Goal: Answer question/provide support

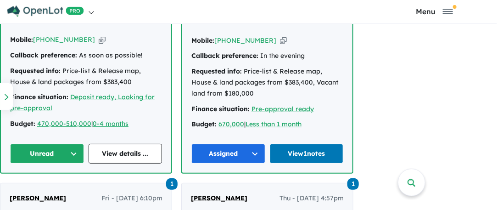
scroll to position [642, 0]
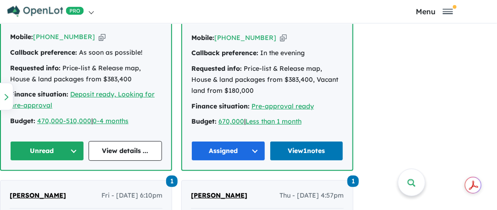
click at [39, 141] on button "Unread" at bounding box center [47, 151] width 74 height 20
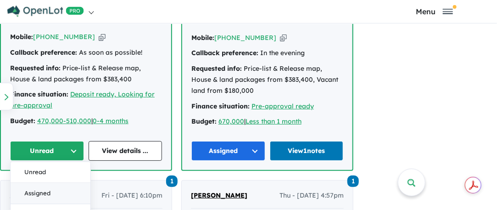
click at [42, 183] on button "Assigned" at bounding box center [51, 193] width 80 height 21
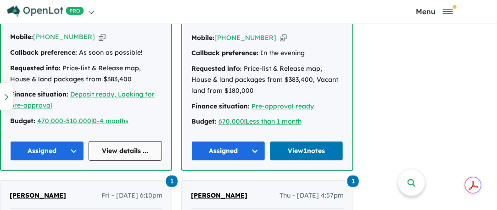
click at [133, 141] on link "View details ..." at bounding box center [126, 151] width 74 height 20
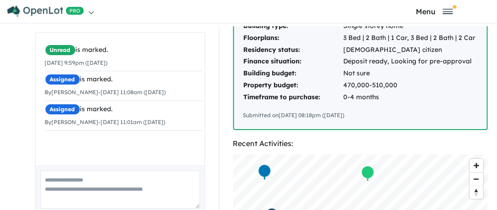
scroll to position [229, 0]
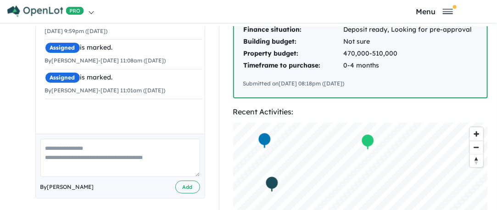
click at [56, 139] on textarea at bounding box center [120, 158] width 160 height 38
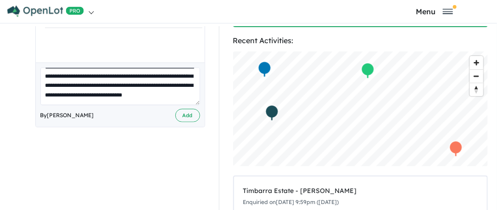
scroll to position [321, 0]
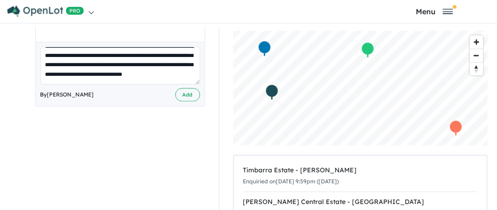
type textarea "**********"
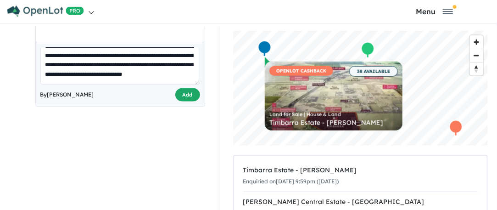
click at [185, 88] on button "Add" at bounding box center [187, 94] width 25 height 13
